Goal: Information Seeking & Learning: Learn about a topic

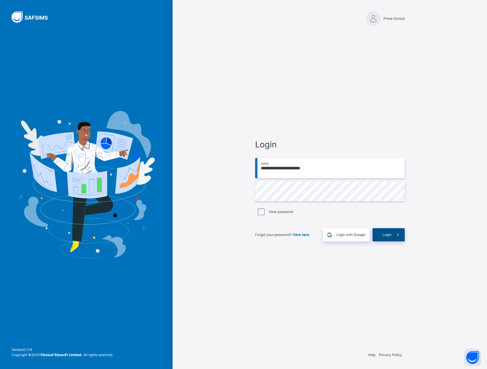
click at [383, 236] on span "Login" at bounding box center [386, 234] width 9 height 5
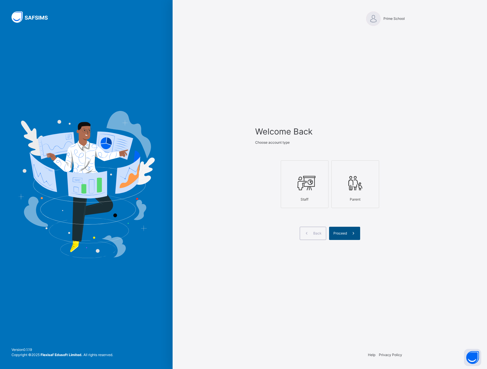
drag, startPoint x: 304, startPoint y: 189, endPoint x: 348, endPoint y: 231, distance: 61.4
click at [304, 189] on icon at bounding box center [304, 183] width 20 height 22
click at [350, 233] on icon at bounding box center [353, 233] width 6 height 7
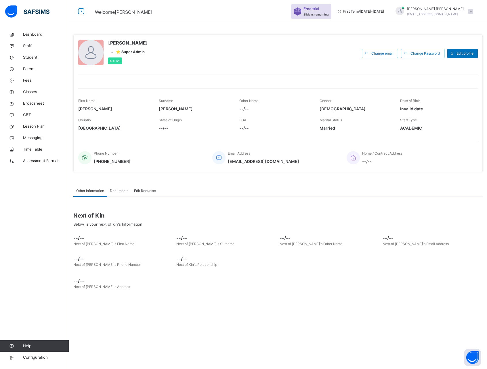
click at [122, 191] on span "Documents" at bounding box center [119, 190] width 18 height 5
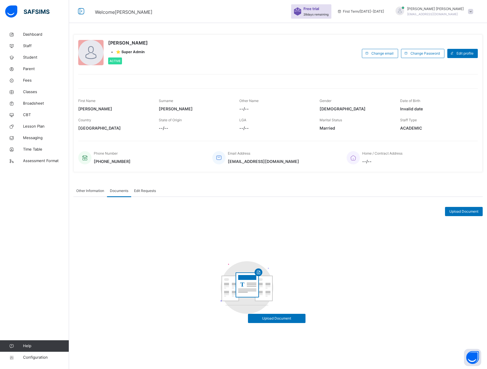
click at [145, 191] on span "Edit Requests" at bounding box center [145, 190] width 22 height 5
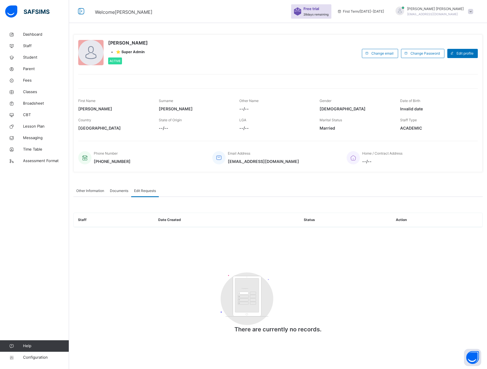
click at [85, 188] on span "Other Information" at bounding box center [90, 190] width 28 height 5
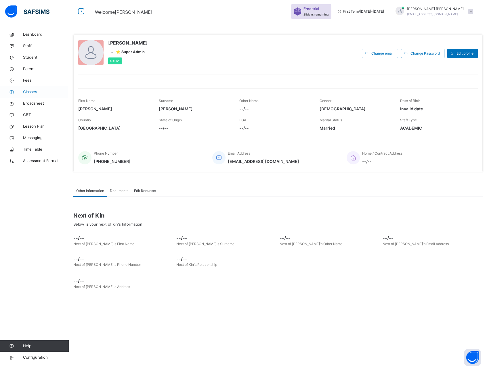
click at [33, 94] on span "Classes" at bounding box center [46, 92] width 46 height 6
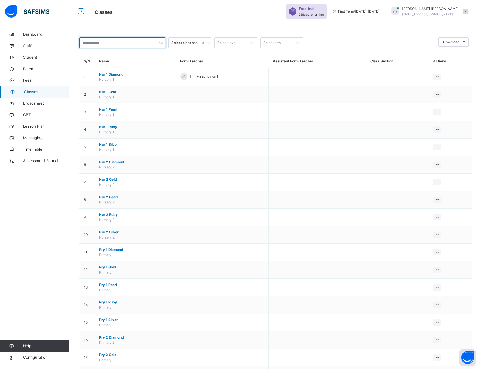
click at [121, 42] on input "text" at bounding box center [122, 42] width 86 height 11
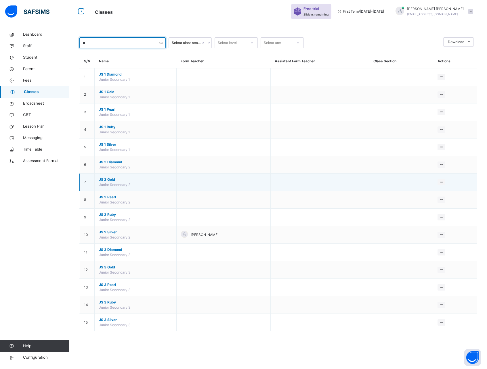
type input "**"
click at [107, 180] on span "JS 2 Gold" at bounding box center [135, 179] width 73 height 5
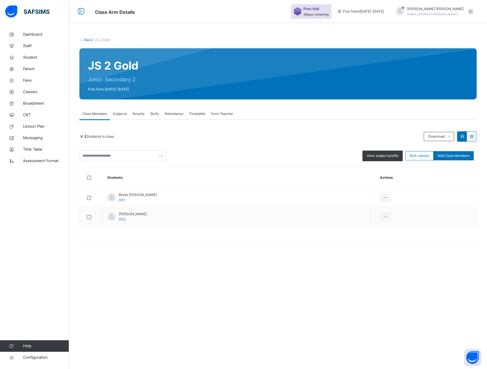
click at [119, 114] on span "Subjects" at bounding box center [120, 113] width 14 height 5
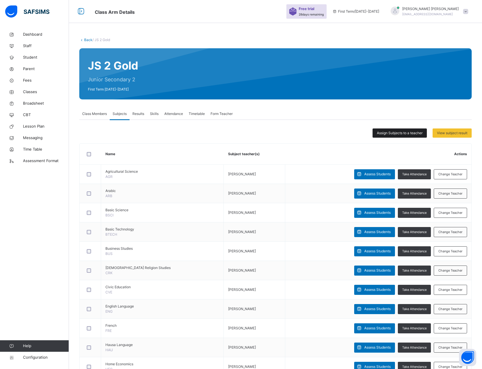
click at [392, 132] on span "Assign Subjects to a teacher" at bounding box center [400, 132] width 46 height 5
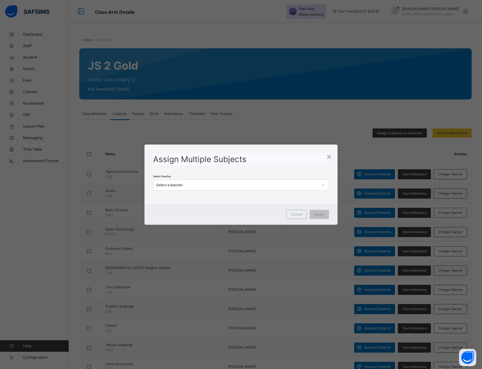
click at [208, 184] on div "Select a teacher" at bounding box center [237, 185] width 162 height 5
click at [198, 197] on div "[PERSON_NAME]" at bounding box center [240, 198] width 175 height 10
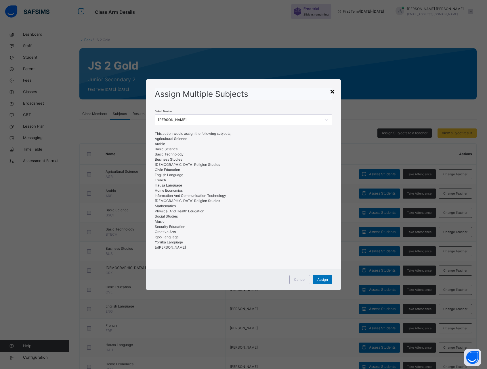
click at [333, 90] on div "×" at bounding box center [331, 91] width 5 height 12
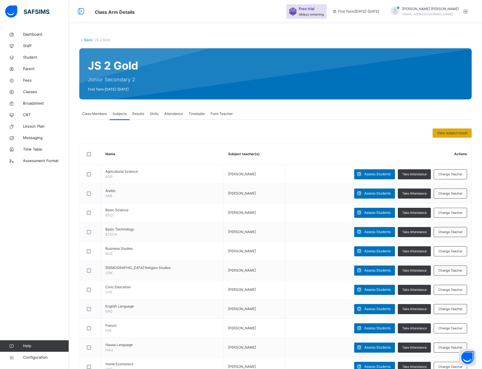
click at [453, 132] on span "View subject result" at bounding box center [452, 132] width 30 height 5
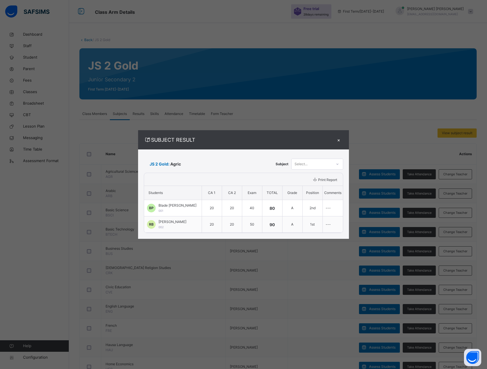
click at [304, 164] on div "Select..." at bounding box center [300, 164] width 13 height 11
click at [339, 138] on div "×" at bounding box center [338, 140] width 9 height 8
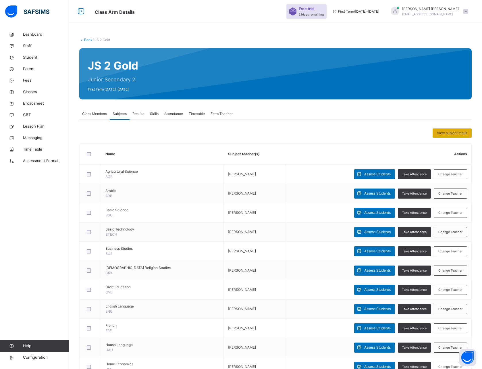
click at [448, 133] on span "View subject result" at bounding box center [452, 132] width 30 height 5
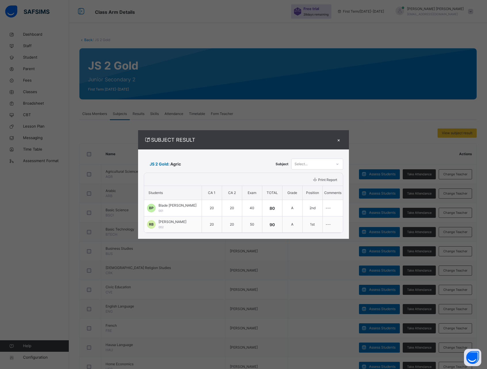
click at [318, 181] on span "Print Report" at bounding box center [327, 180] width 19 height 4
click at [339, 138] on div "×" at bounding box center [338, 140] width 9 height 8
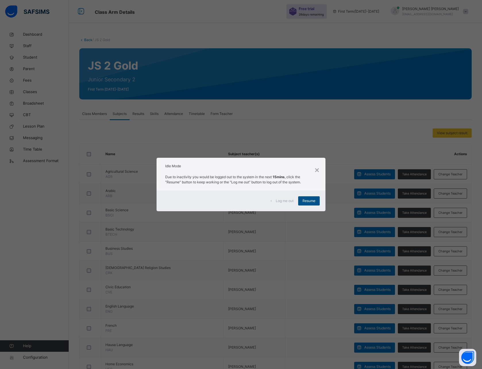
click at [308, 201] on span "Resume" at bounding box center [309, 200] width 13 height 5
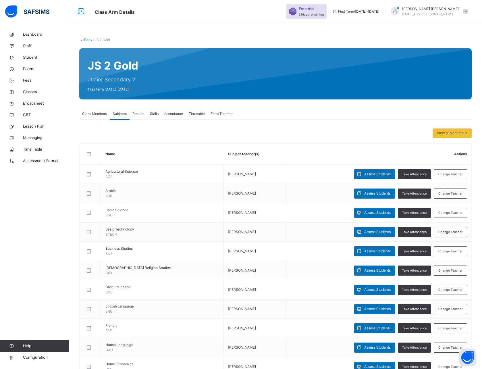
click at [70, 30] on div "Back / JS 2 Gold JS 2 Gold Junior Secondary 2 First Term [DATE]-[DATE] Class Me…" at bounding box center [275, 306] width 413 height 555
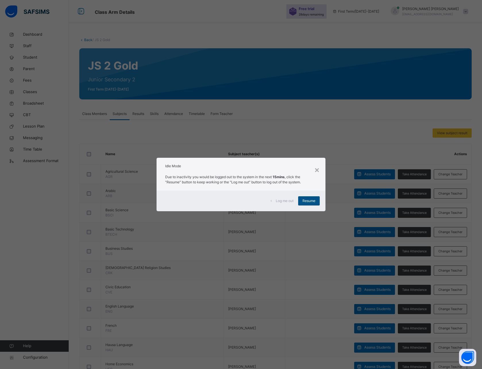
click at [315, 202] on span "Resume" at bounding box center [309, 200] width 13 height 5
click at [309, 202] on span "Resume" at bounding box center [309, 200] width 13 height 5
click at [311, 201] on td "Assess Students Take Attendance Change Teacher" at bounding box center [378, 193] width 186 height 19
click at [313, 201] on span "Resume" at bounding box center [309, 200] width 13 height 5
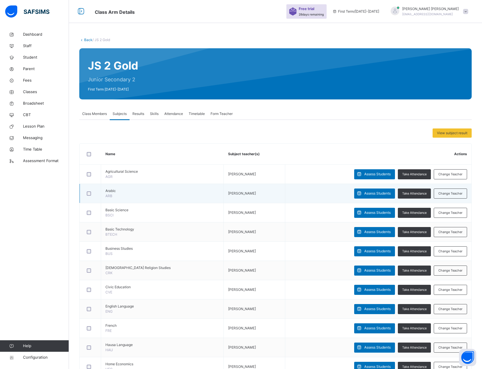
click at [308, 201] on td "Assess Students Take Attendance Change Teacher" at bounding box center [378, 193] width 186 height 19
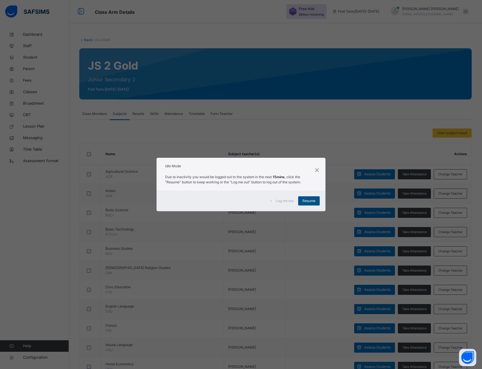
click at [308, 201] on span "Resume" at bounding box center [309, 200] width 13 height 5
click at [305, 202] on span "Resume" at bounding box center [309, 200] width 13 height 5
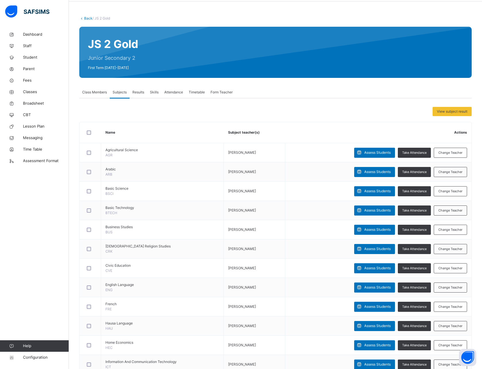
scroll to position [21, 0]
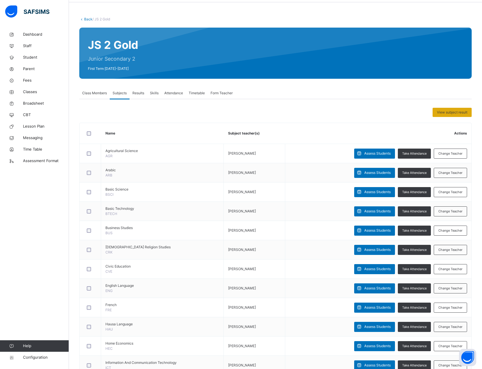
click at [446, 113] on span "View subject result" at bounding box center [452, 112] width 30 height 5
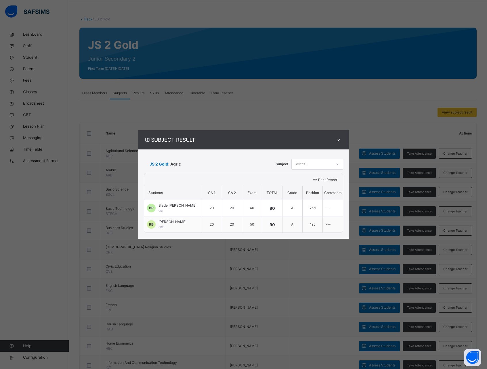
click at [310, 162] on div "Select..." at bounding box center [311, 164] width 40 height 9
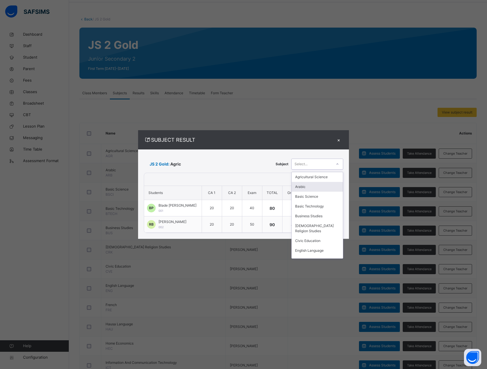
click at [308, 186] on div "Arabic" at bounding box center [316, 187] width 51 height 10
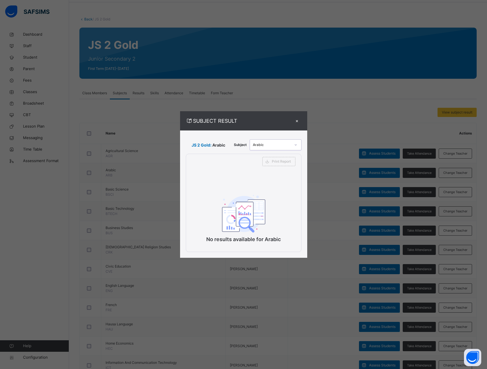
click at [273, 144] on div "Arabic" at bounding box center [272, 144] width 38 height 5
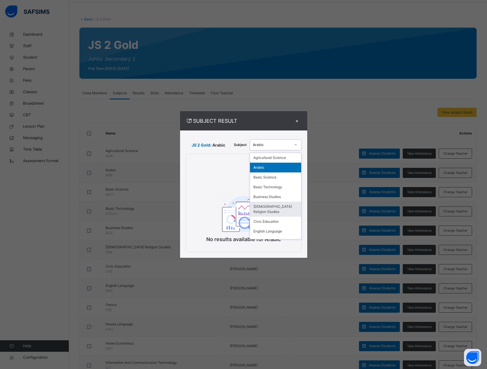
click at [276, 215] on div "[DEMOGRAPHIC_DATA] Religion Studies" at bounding box center [275, 209] width 51 height 15
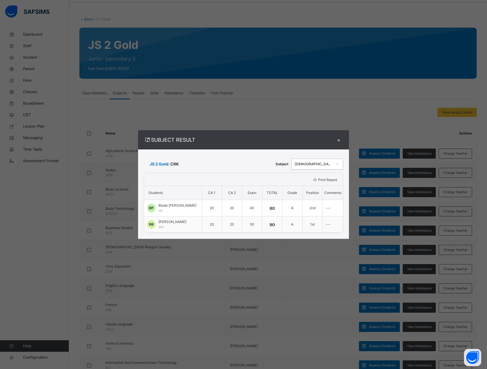
click at [341, 139] on div "×" at bounding box center [338, 140] width 9 height 8
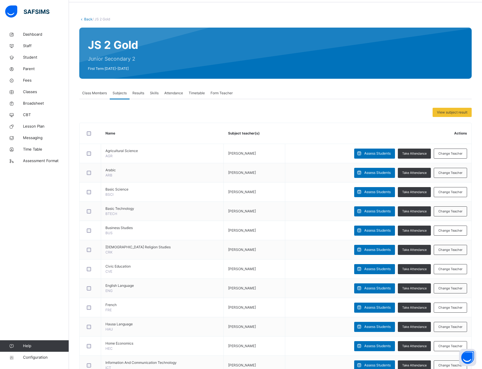
click at [140, 94] on span "Results" at bounding box center [139, 93] width 12 height 5
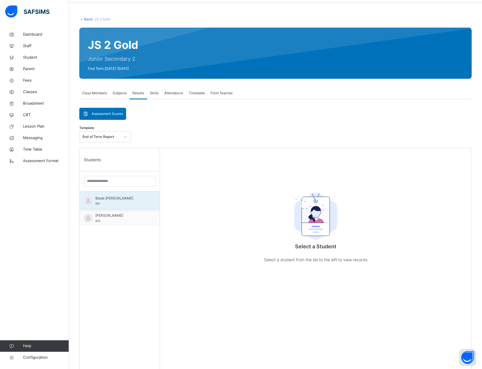
click at [104, 201] on span "Blade [PERSON_NAME]" at bounding box center [120, 198] width 51 height 5
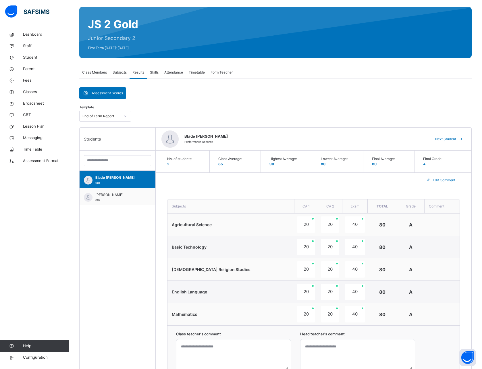
scroll to position [43, 0]
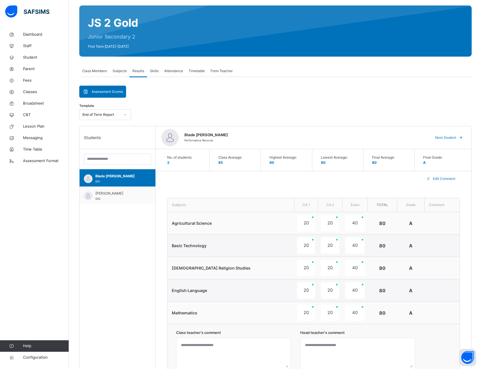
click at [439, 187] on div "No. of students: 2 Class Average: 85 Highest Average: 90 Lowest Average: 80 Fin…" at bounding box center [314, 322] width 316 height 346
click at [364, 184] on div "Edit Comment" at bounding box center [314, 178] width 316 height 15
drag, startPoint x: 318, startPoint y: 126, endPoint x: 330, endPoint y: 133, distance: 13.9
click at [330, 133] on div "Students Blade [PERSON_NAME] 001 [PERSON_NAME] 002 Blade [PERSON_NAME] Performa…" at bounding box center [275, 311] width 393 height 370
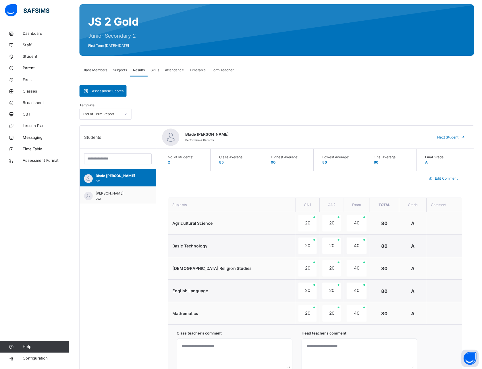
scroll to position [43, 0]
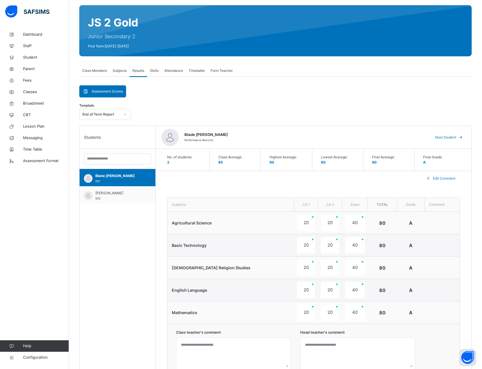
click at [339, 189] on div "No. of students: 2 Class Average: 85 Highest Average: 90 Lowest Average: 80 Fin…" at bounding box center [314, 322] width 316 height 346
click at [342, 203] on th "Exam" at bounding box center [355, 205] width 26 height 14
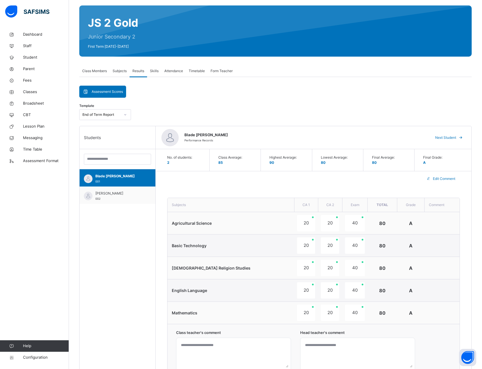
click at [338, 180] on div "Edit Comment" at bounding box center [314, 178] width 316 height 15
click at [326, 121] on div "Template End of Term Report" at bounding box center [275, 116] width 393 height 20
click at [337, 121] on div "Template End of Term Report" at bounding box center [275, 116] width 393 height 20
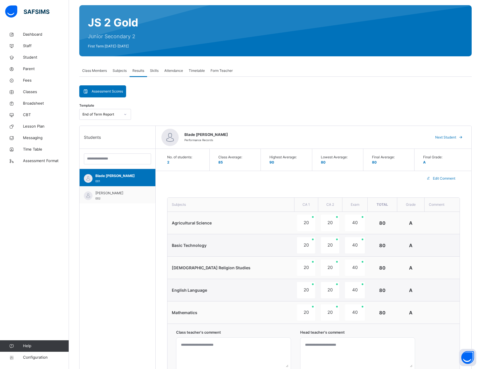
scroll to position [0, 0]
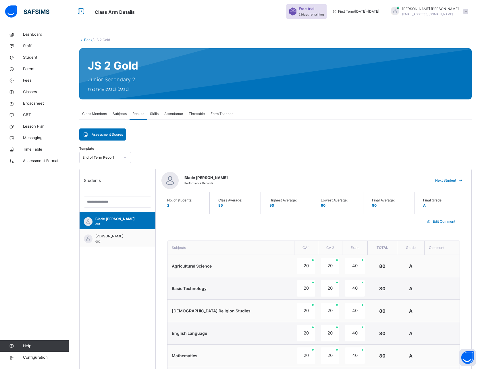
click at [281, 150] on div "Template End of Term Report" at bounding box center [275, 159] width 393 height 20
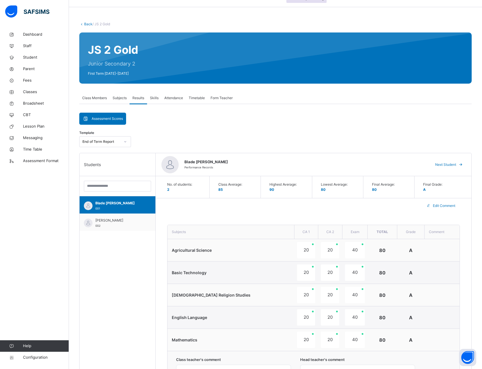
scroll to position [11, 0]
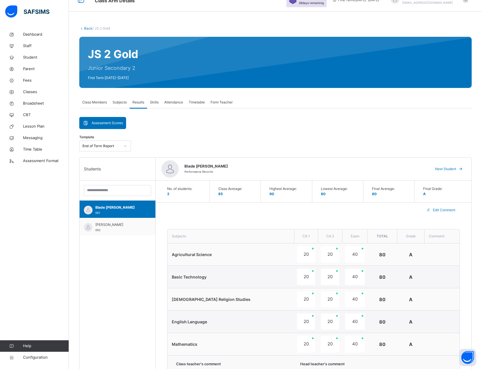
click at [155, 105] on div "Skills" at bounding box center [154, 102] width 14 height 11
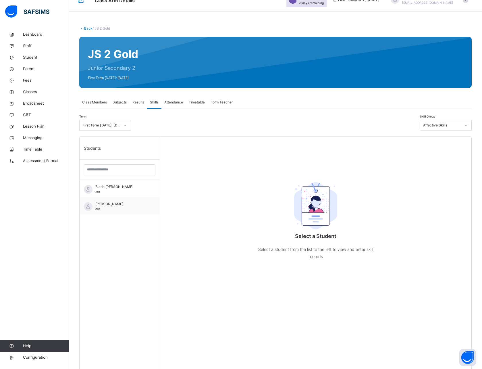
click at [171, 101] on span "Attendance" at bounding box center [173, 102] width 19 height 5
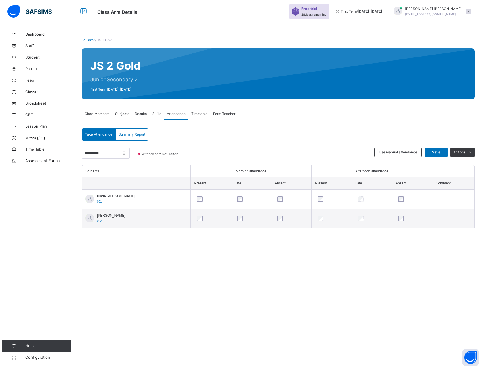
scroll to position [0, 0]
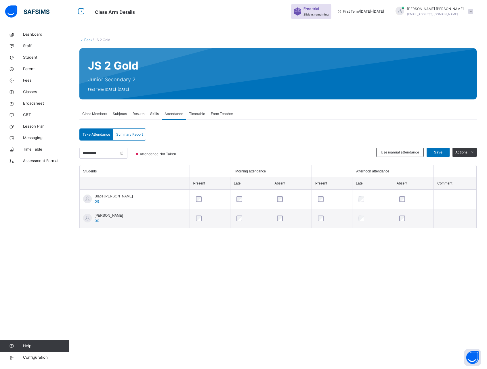
click at [368, 285] on div "Back / JS 2 Gold JS 2 Gold Junior Secondary 2 First Term [DATE]-[DATE] Class Me…" at bounding box center [278, 184] width 418 height 369
click at [197, 115] on span "Timetable" at bounding box center [197, 113] width 16 height 5
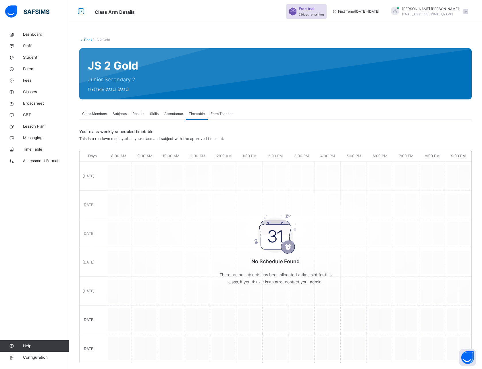
click at [225, 114] on span "Form Teacher" at bounding box center [222, 113] width 22 height 5
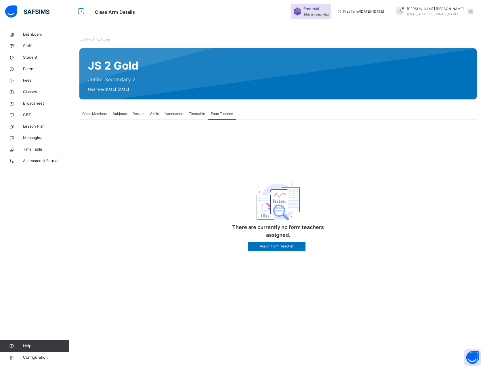
click at [196, 116] on span "Timetable" at bounding box center [197, 113] width 16 height 5
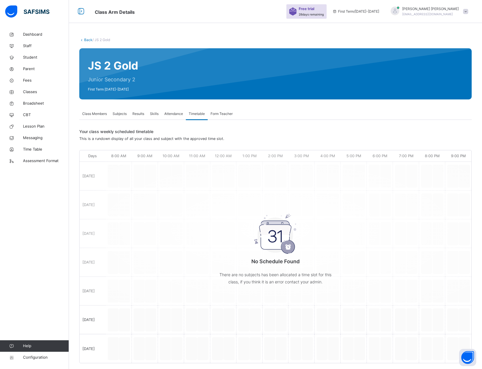
click at [168, 116] on span "Attendance" at bounding box center [173, 113] width 19 height 5
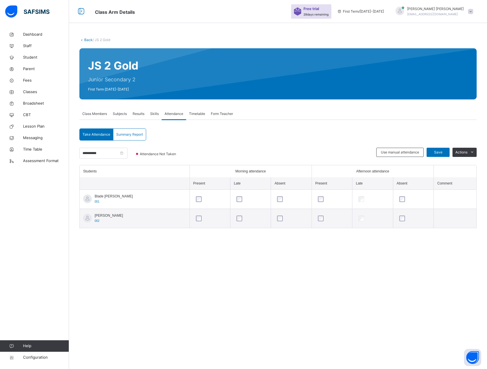
click at [193, 115] on span "Timetable" at bounding box center [197, 113] width 16 height 5
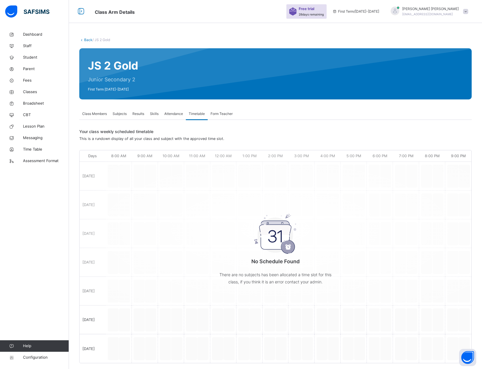
click at [223, 115] on span "Form Teacher" at bounding box center [222, 113] width 22 height 5
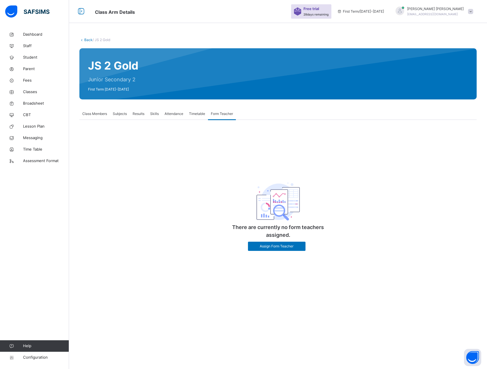
click at [198, 115] on span "Timetable" at bounding box center [197, 113] width 16 height 5
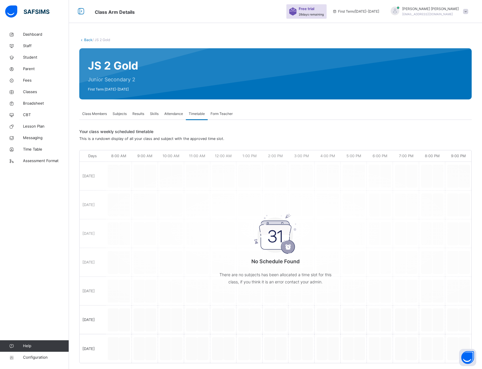
click at [221, 113] on span "Form Teacher" at bounding box center [222, 113] width 22 height 5
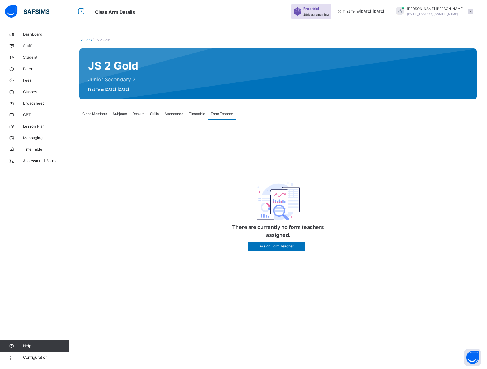
click at [225, 280] on div "Back / JS 2 Gold JS 2 Gold Junior Secondary 2 First Term [DATE]-[DATE] Class Me…" at bounding box center [278, 184] width 418 height 369
click at [211, 164] on div "There are currently no form teachers assigned. Assign Form Teacher" at bounding box center [277, 192] width 397 height 128
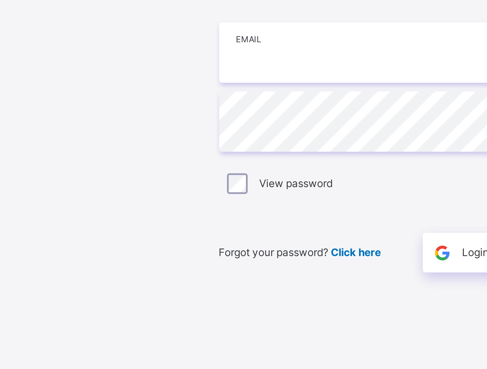
type input "**********"
